Goal: Task Accomplishment & Management: Manage account settings

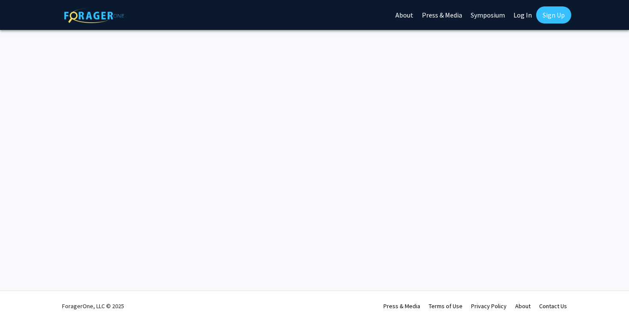
click at [99, 15] on img at bounding box center [94, 15] width 60 height 15
click at [526, 13] on link "Log In" at bounding box center [522, 15] width 27 height 30
click at [523, 19] on link "Log In" at bounding box center [522, 15] width 27 height 30
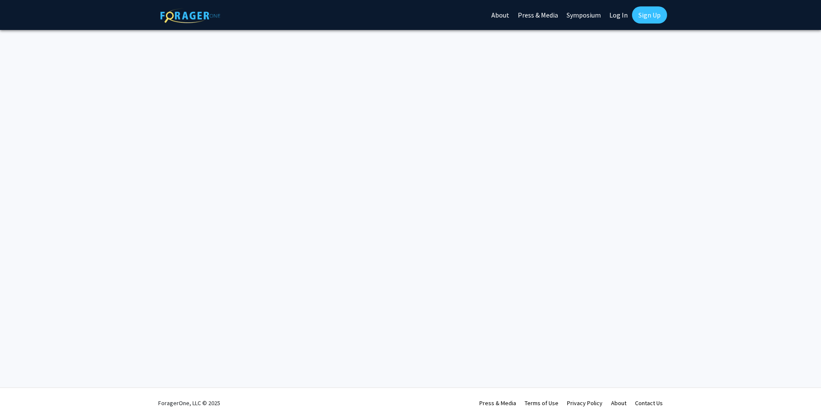
click at [614, 13] on link "Log In" at bounding box center [618, 15] width 27 height 30
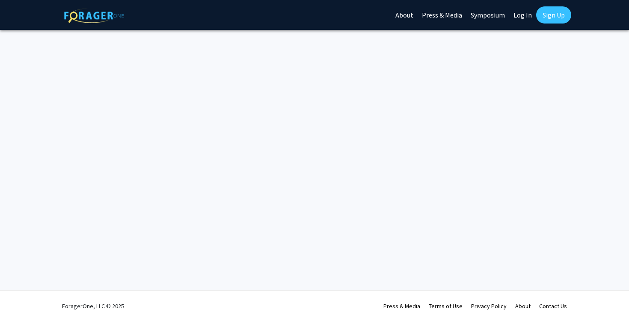
click at [521, 20] on link "Log In" at bounding box center [522, 15] width 27 height 30
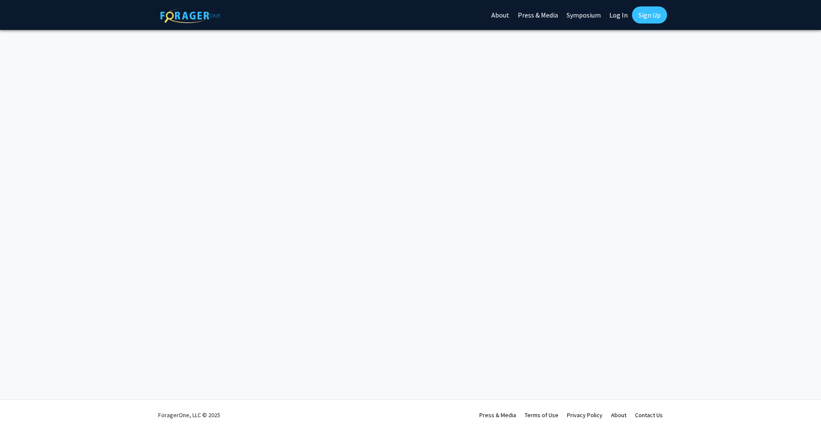
click at [614, 15] on link "Log In" at bounding box center [618, 15] width 27 height 30
click at [618, 13] on link "Log In" at bounding box center [618, 15] width 27 height 30
click at [207, 16] on img at bounding box center [190, 15] width 60 height 15
